Goal: Task Accomplishment & Management: Manage account settings

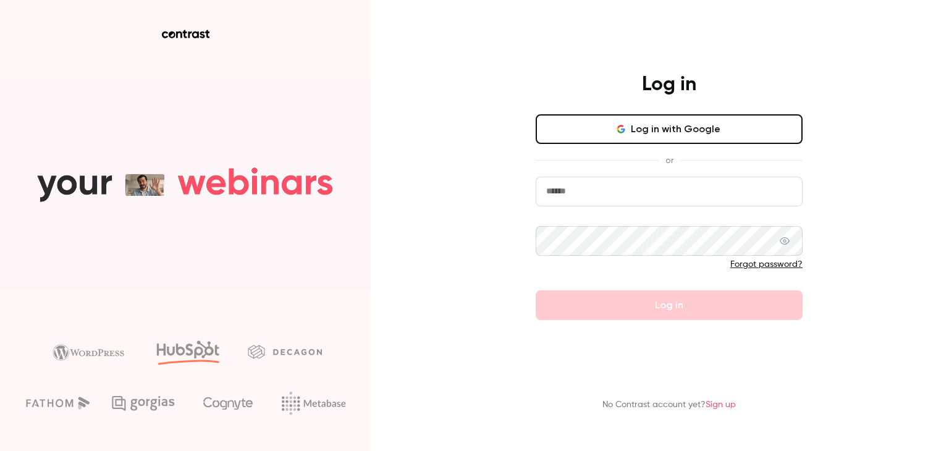
click at [734, 117] on button "Log in with Google" at bounding box center [669, 129] width 267 height 30
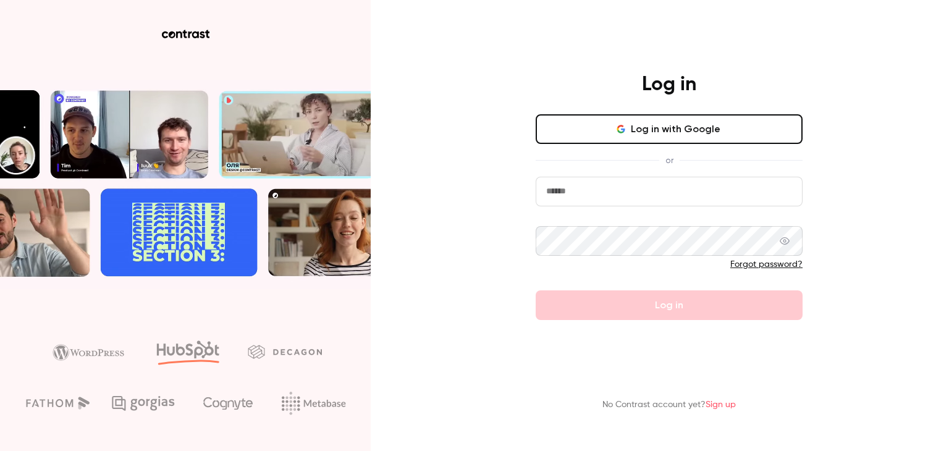
click at [636, 137] on button "Log in with Google" at bounding box center [669, 129] width 267 height 30
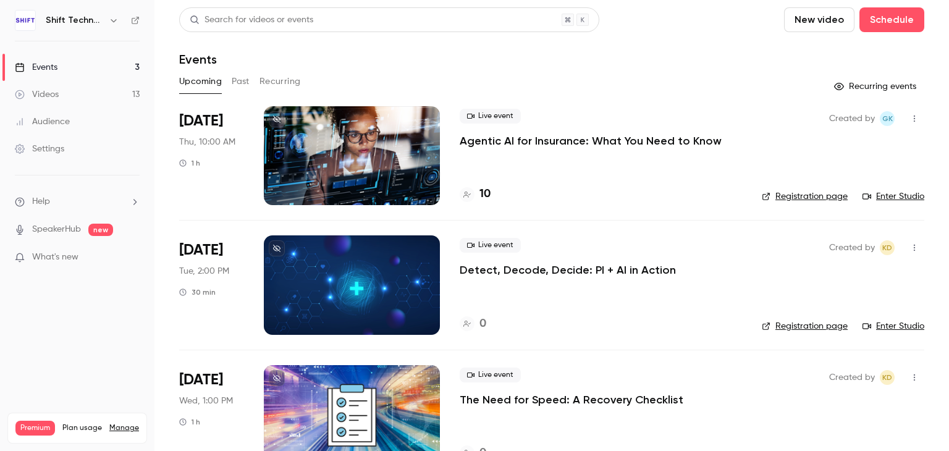
scroll to position [35, 0]
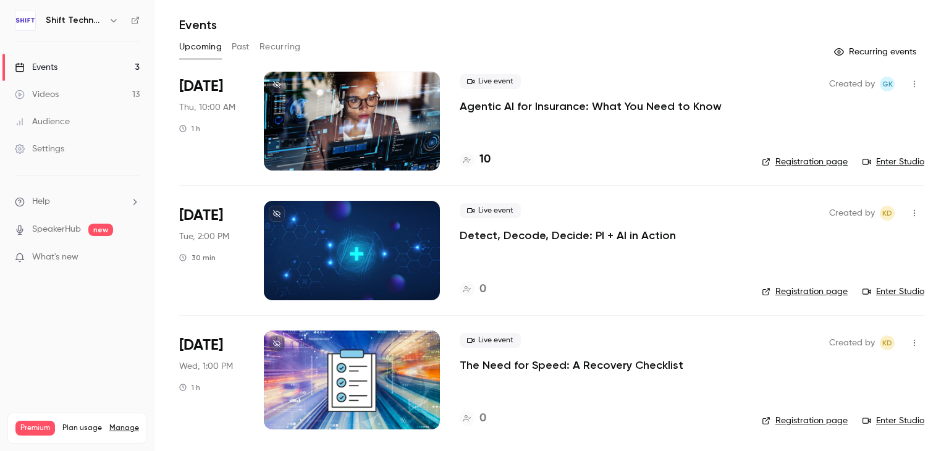
click at [376, 386] on div at bounding box center [352, 380] width 176 height 99
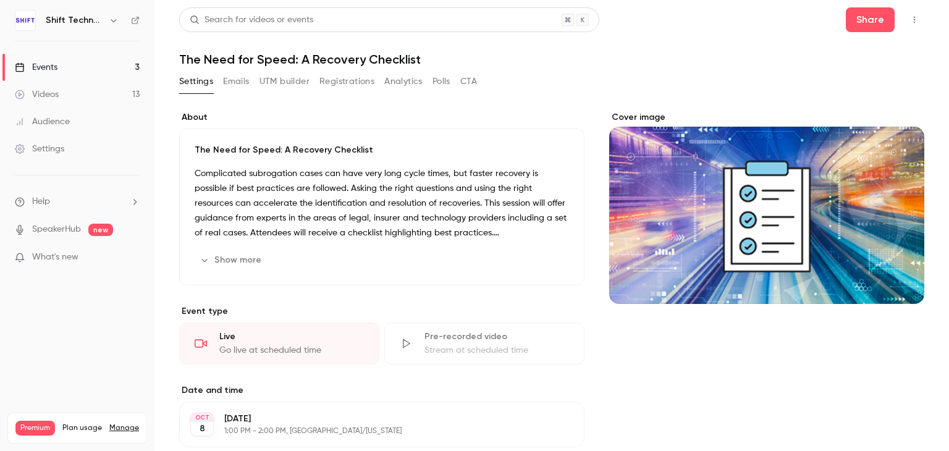
click at [249, 81] on button "Emails" at bounding box center [236, 82] width 26 height 20
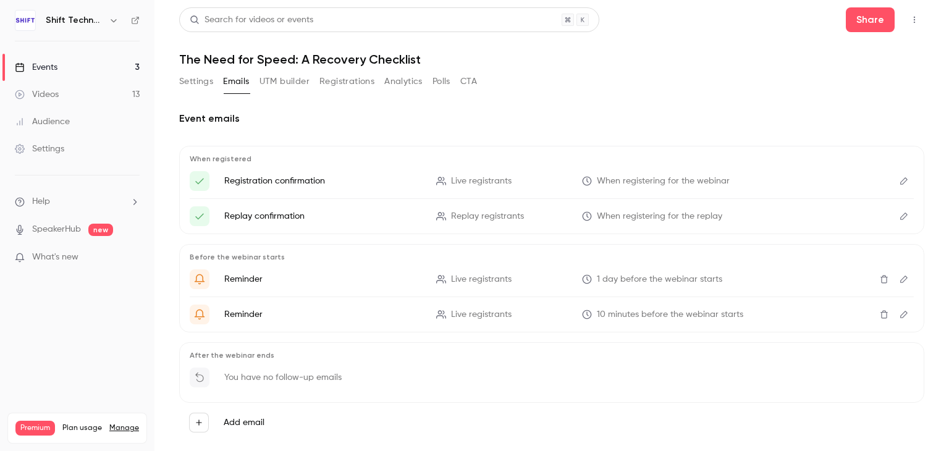
click at [308, 180] on p "Registration confirmation" at bounding box center [322, 181] width 197 height 12
click at [894, 174] on button "Edit" at bounding box center [904, 181] width 20 height 20
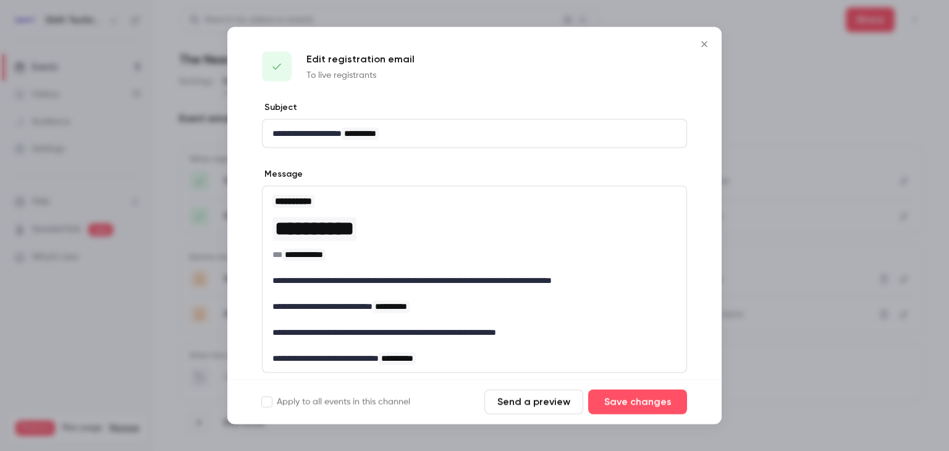
click at [355, 135] on p "**********" at bounding box center [470, 133] width 395 height 13
click at [802, 324] on div at bounding box center [474, 225] width 949 height 451
